Goal: Task Accomplishment & Management: Use online tool/utility

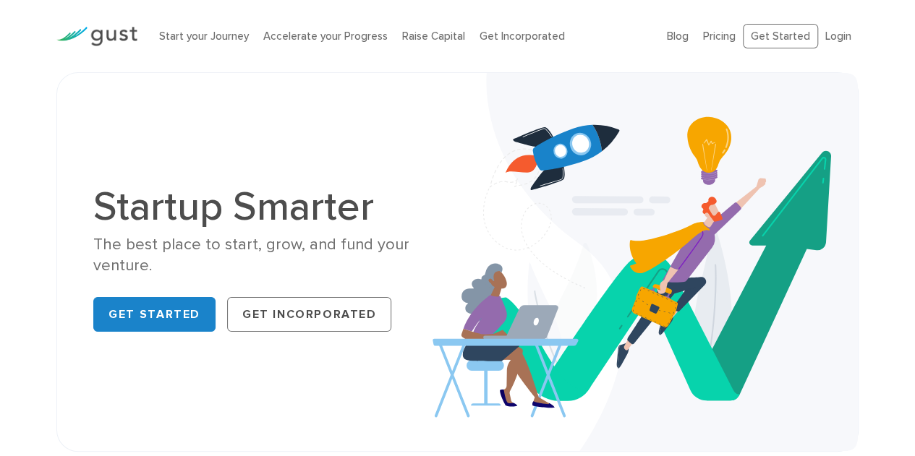
click at [72, 33] on img at bounding box center [96, 37] width 81 height 20
click at [118, 38] on img at bounding box center [96, 37] width 81 height 20
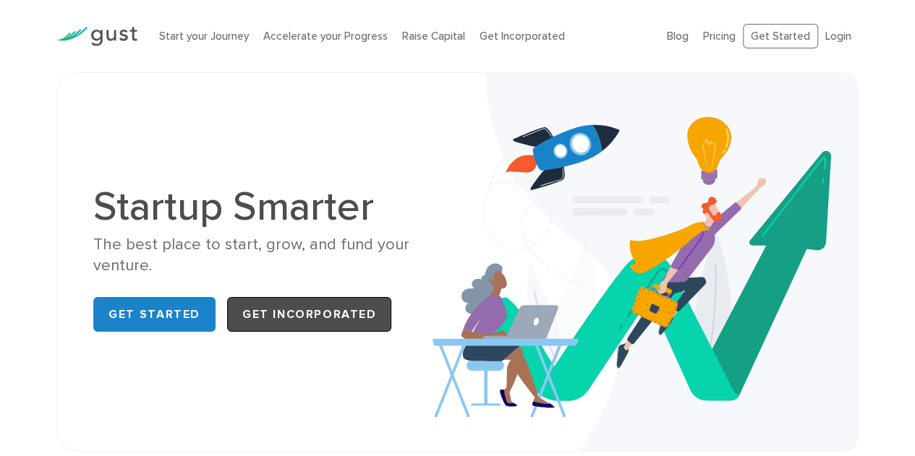
click at [303, 310] on link "Get Incorporated" at bounding box center [309, 314] width 165 height 35
